Goal: Task Accomplishment & Management: Use online tool/utility

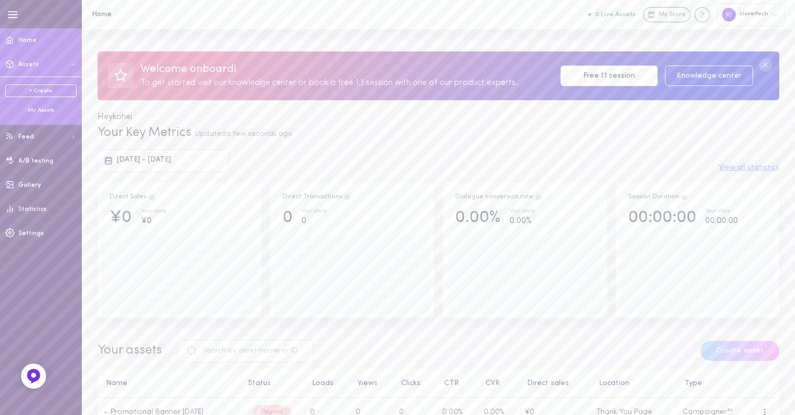
click at [64, 65] on button "Assets" at bounding box center [41, 64] width 82 height 24
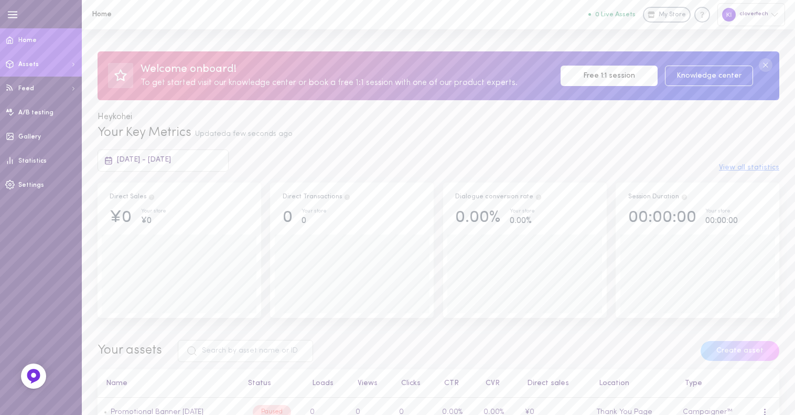
click at [60, 70] on button "Assets" at bounding box center [41, 64] width 82 height 24
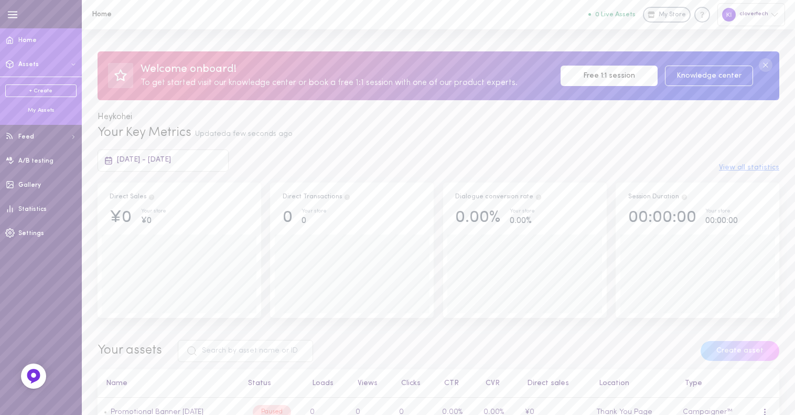
click at [50, 112] on div "My Assets" at bounding box center [40, 111] width 71 height 8
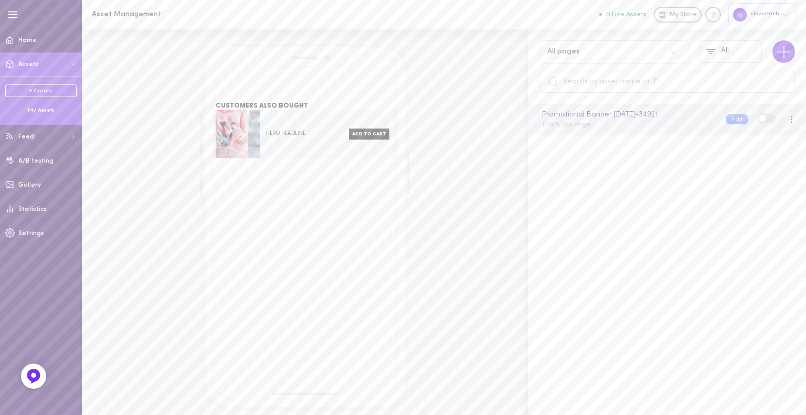
click at [758, 121] on label at bounding box center [767, 118] width 18 height 10
click at [0, 0] on input "checkbox" at bounding box center [0, 0] width 0 height 0
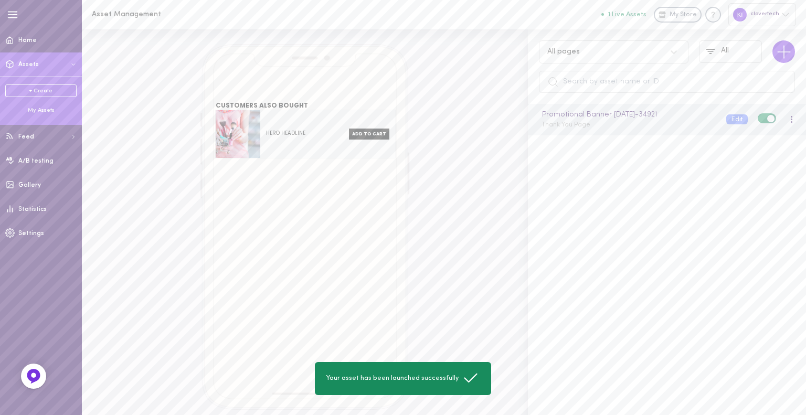
click at [788, 116] on div at bounding box center [791, 120] width 6 height 12
click at [739, 165] on div "Edit" at bounding box center [736, 166] width 93 height 24
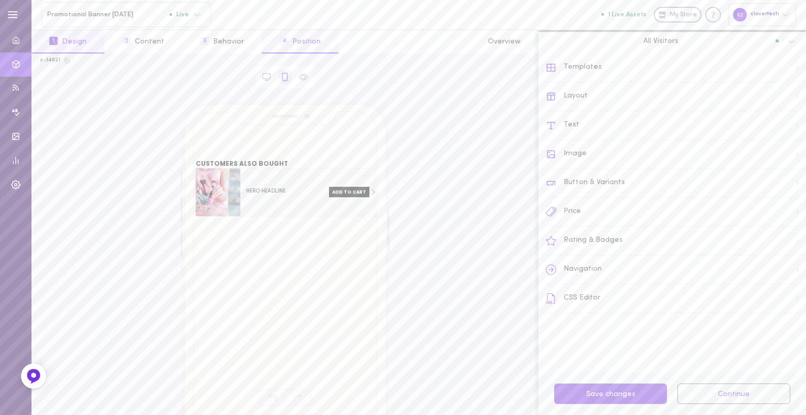
click at [284, 39] on button "4 Position" at bounding box center [300, 42] width 77 height 24
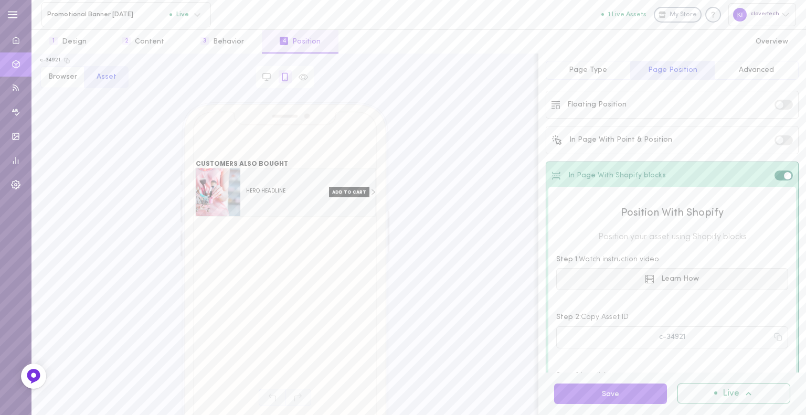
scroll to position [79, 0]
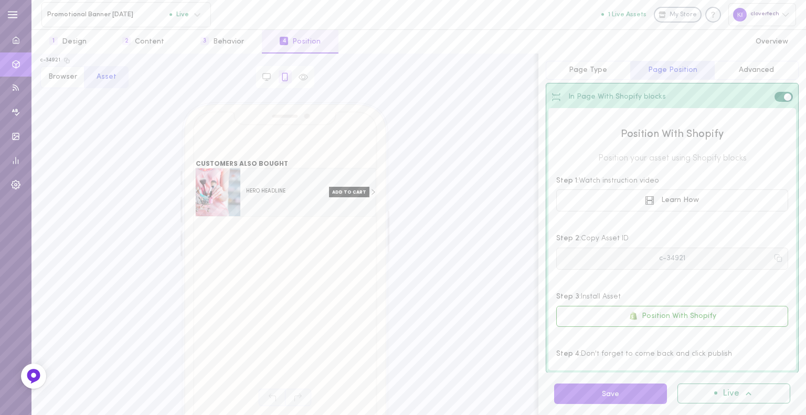
click at [664, 259] on button "c-34921" at bounding box center [672, 259] width 232 height 22
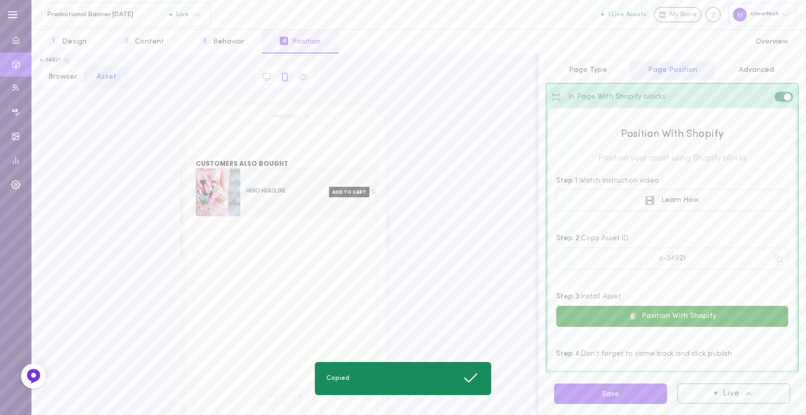
click at [667, 312] on button "Position With Shopify" at bounding box center [672, 316] width 232 height 21
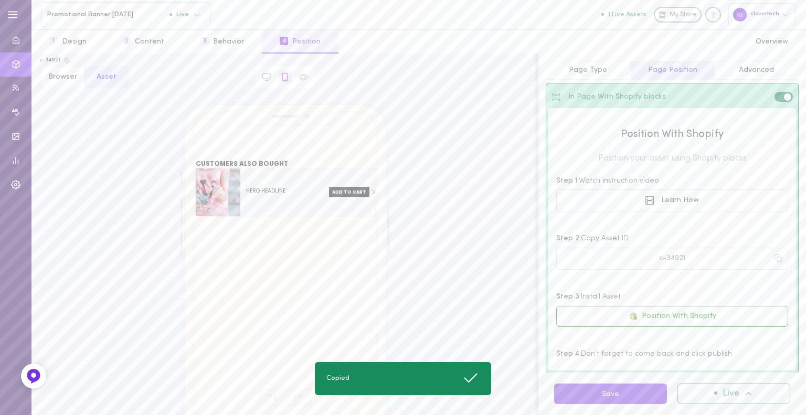
click at [660, 330] on div "Position With Shopify Position your asset using Shopify blocks Step 1: Watch in…" at bounding box center [672, 239] width 232 height 247
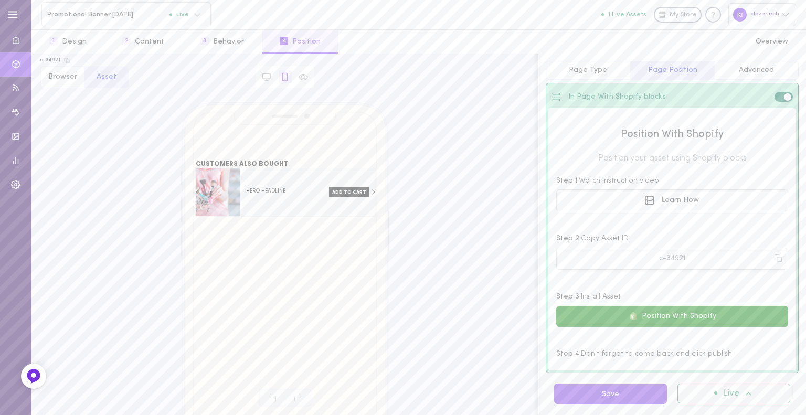
click at [661, 306] on button "Position With Shopify" at bounding box center [672, 316] width 232 height 21
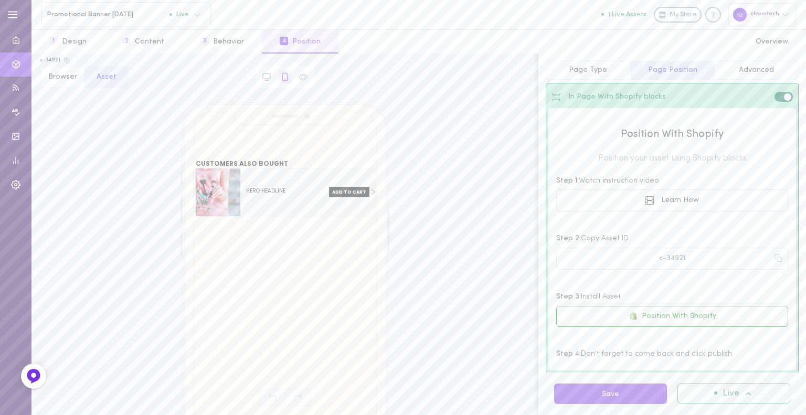
click at [703, 391] on div "Live" at bounding box center [733, 394] width 113 height 20
click at [645, 392] on button "Save" at bounding box center [610, 394] width 113 height 20
click at [774, 257] on icon at bounding box center [778, 258] width 8 height 8
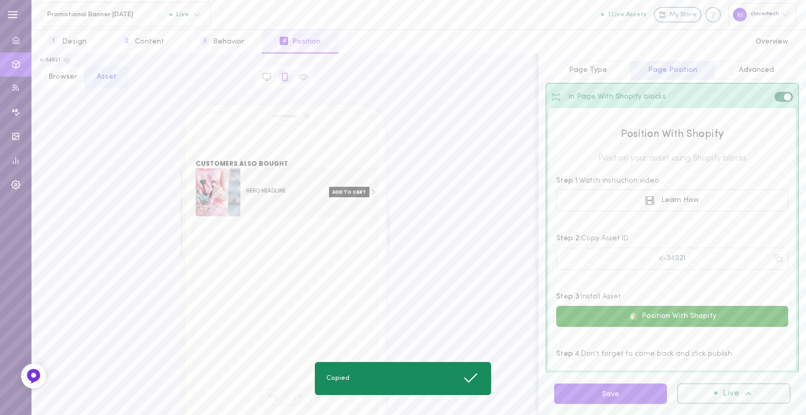
click at [681, 316] on button "Position With Shopify" at bounding box center [672, 316] width 232 height 21
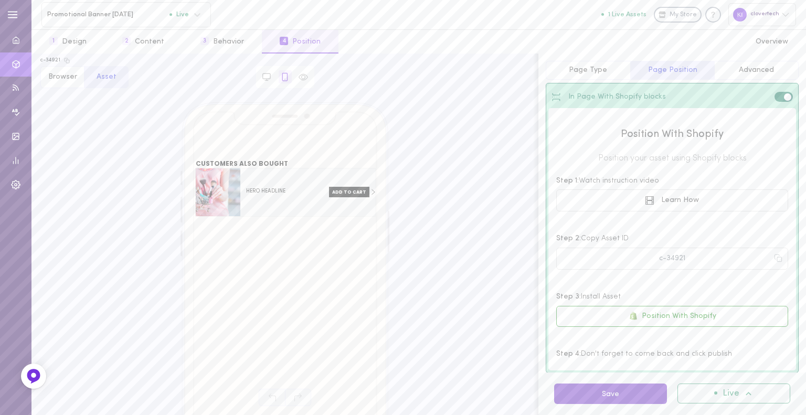
click at [645, 389] on button "Save" at bounding box center [610, 394] width 113 height 20
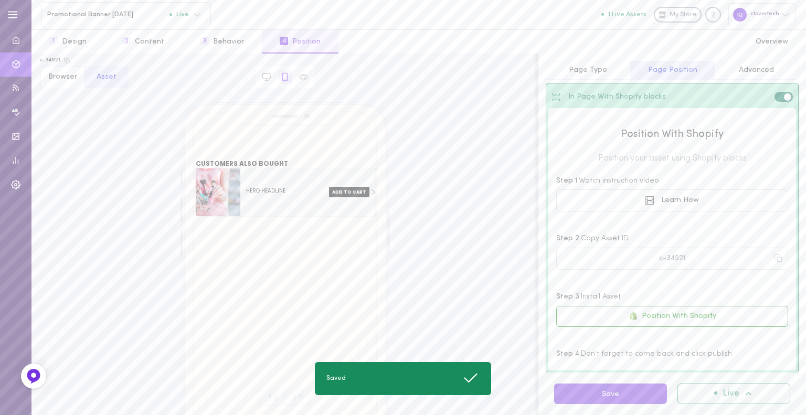
click at [701, 391] on div "Live" at bounding box center [733, 394] width 113 height 20
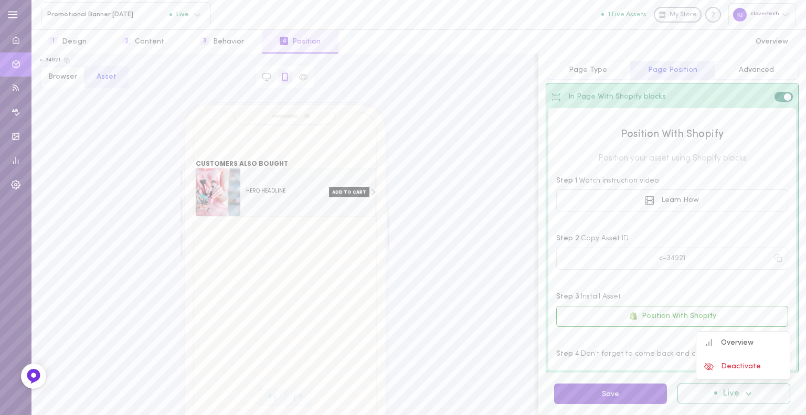
click at [636, 387] on button "Save" at bounding box center [610, 394] width 113 height 20
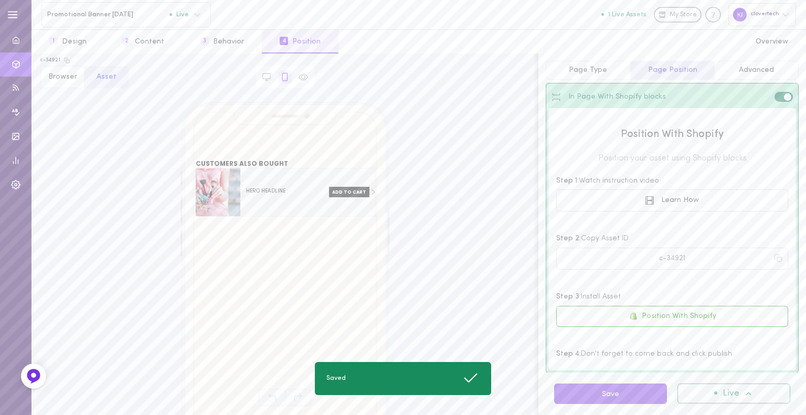
click at [735, 403] on div "Live" at bounding box center [733, 394] width 113 height 20
click at [734, 339] on div "Overview" at bounding box center [742, 344] width 93 height 24
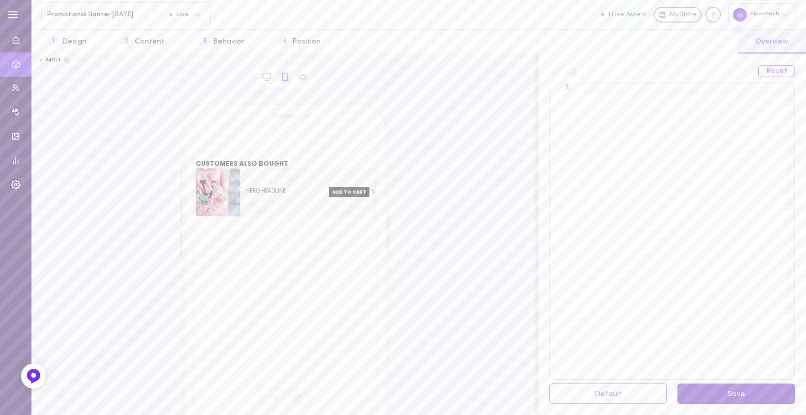
click at [698, 392] on button "Save" at bounding box center [736, 394] width 118 height 20
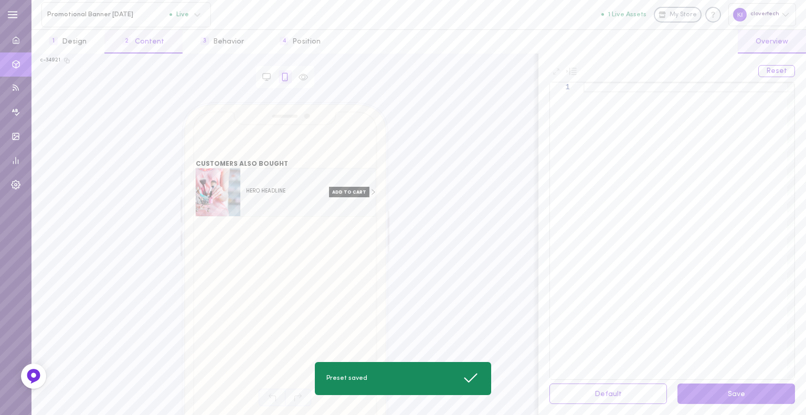
click at [109, 38] on button "2 Content" at bounding box center [143, 42] width 78 height 24
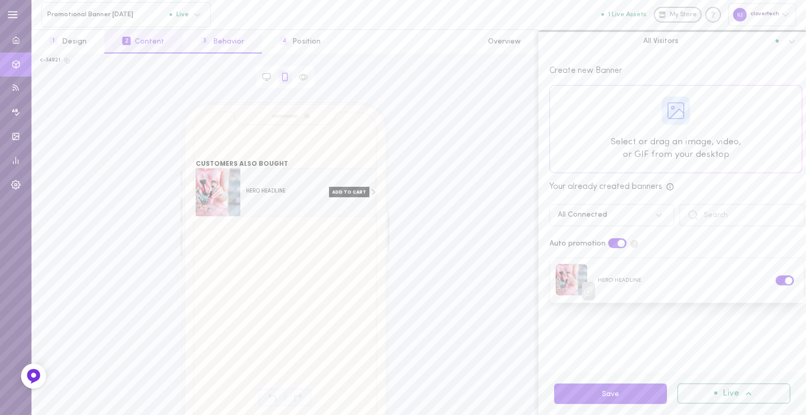
click at [226, 37] on button "3 Behavior" at bounding box center [222, 42] width 79 height 24
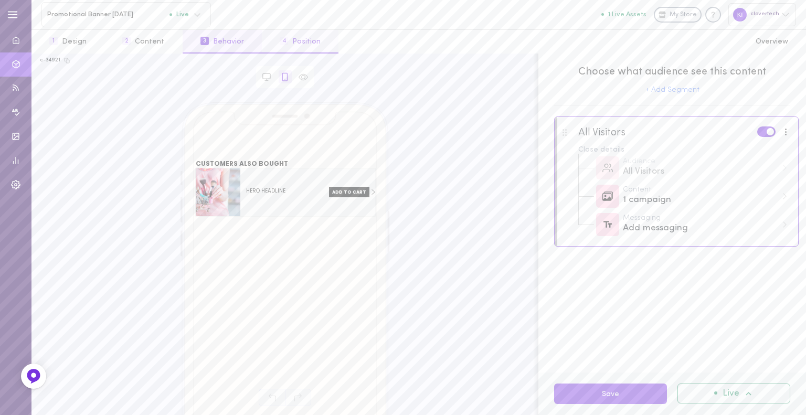
click at [298, 43] on button "4 Position" at bounding box center [300, 42] width 77 height 24
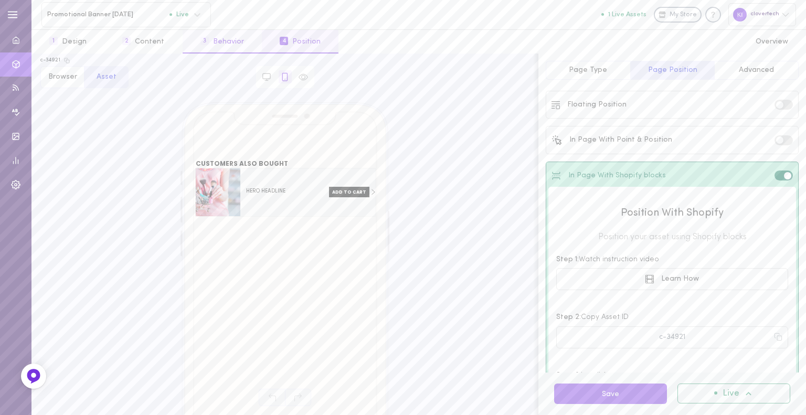
click at [235, 42] on button "3 Behavior" at bounding box center [222, 42] width 79 height 24
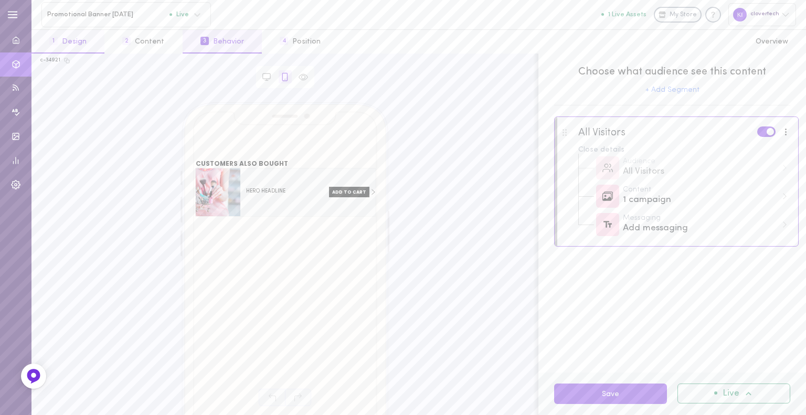
click at [69, 43] on button "1 Design" at bounding box center [67, 42] width 73 height 24
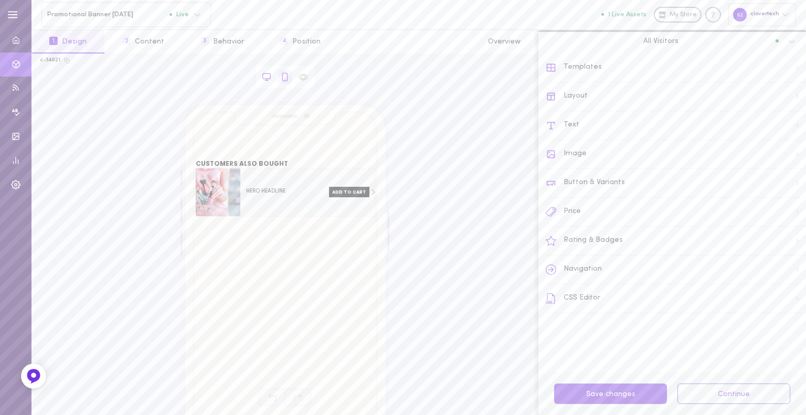
click at [266, 73] on icon at bounding box center [266, 75] width 7 height 5
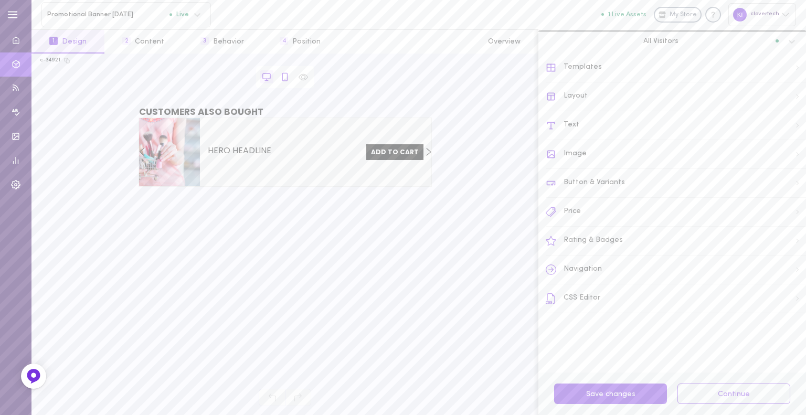
click at [287, 78] on icon at bounding box center [284, 76] width 5 height 7
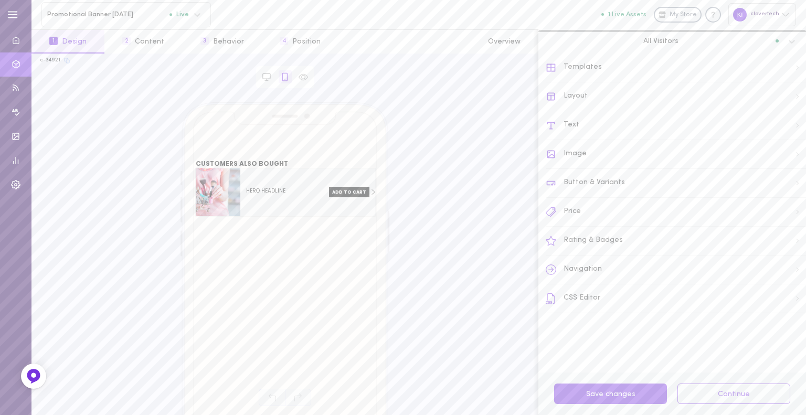
click at [68, 60] on icon at bounding box center [67, 61] width 6 height 6
click at [676, 11] on span "My Store" at bounding box center [683, 14] width 27 height 9
